Goal: Go to known website: Access a specific website the user already knows

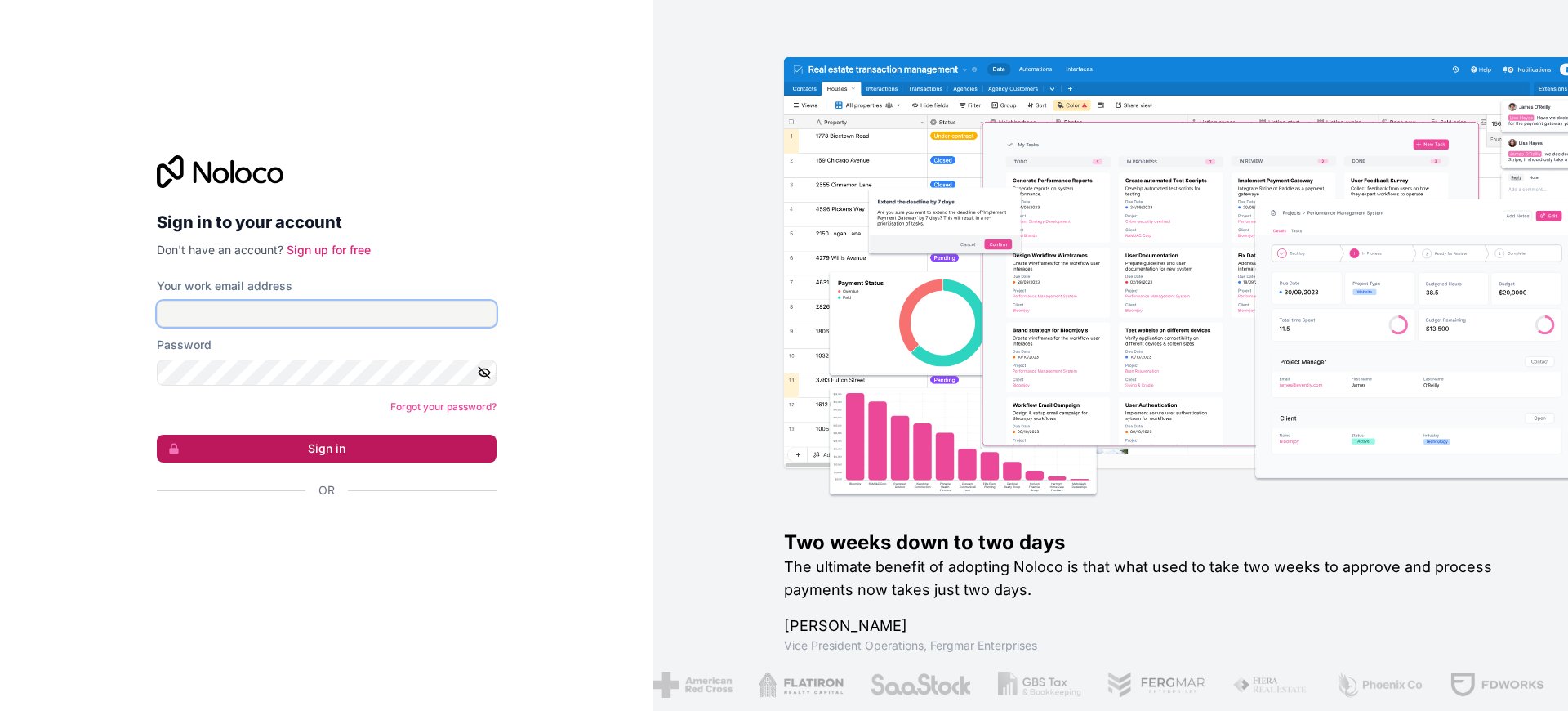
type input "[PERSON_NAME][EMAIL_ADDRESS][DOMAIN_NAME]"
click at [436, 452] on button "Sign in" at bounding box center [327, 449] width 339 height 27
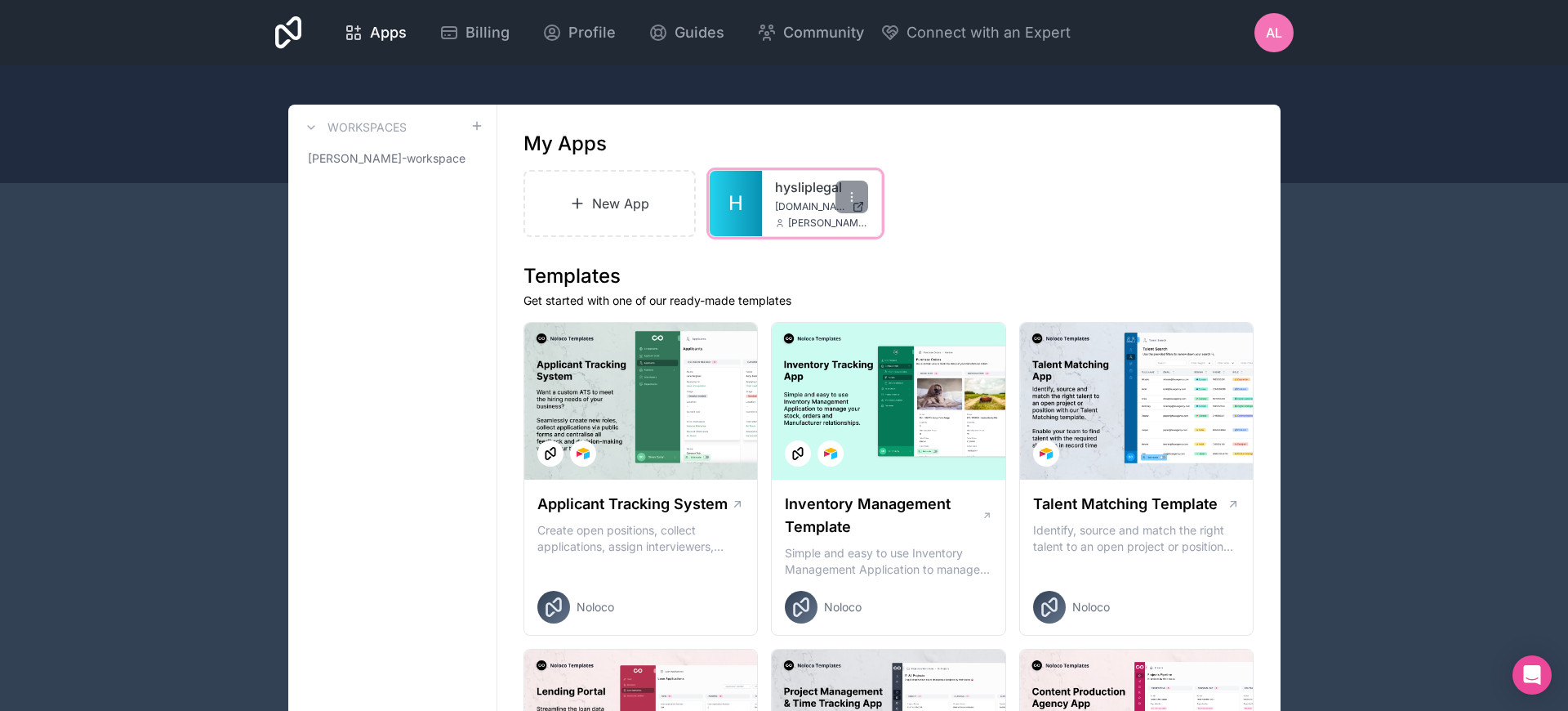
click at [771, 200] on div "hysliplegal [DOMAIN_NAME] [PERSON_NAME][EMAIL_ADDRESS][DOMAIN_NAME]" at bounding box center [822, 203] width 119 height 65
click at [853, 194] on icon at bounding box center [851, 196] width 13 height 13
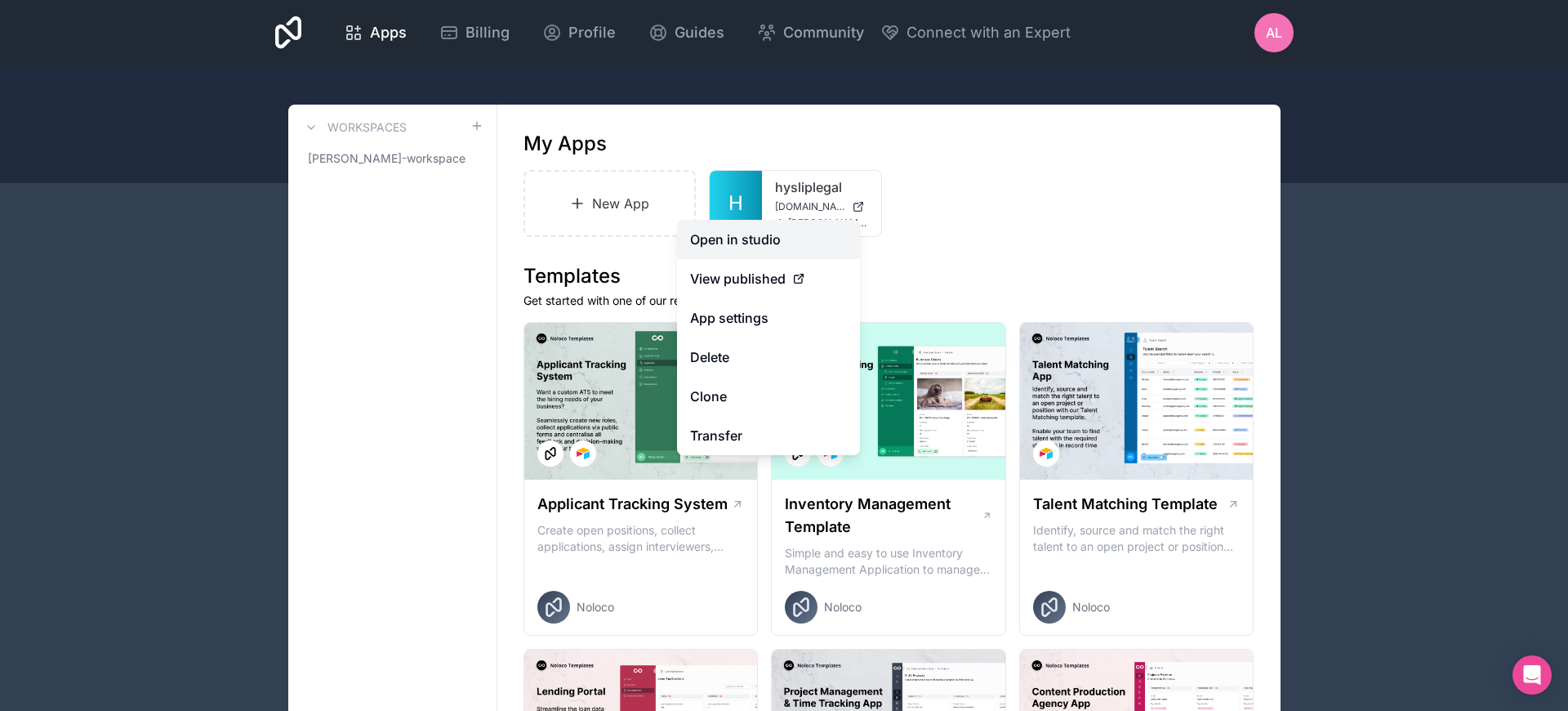
click at [765, 242] on link "Open in studio" at bounding box center [768, 239] width 183 height 39
